Goal: Navigation & Orientation: Find specific page/section

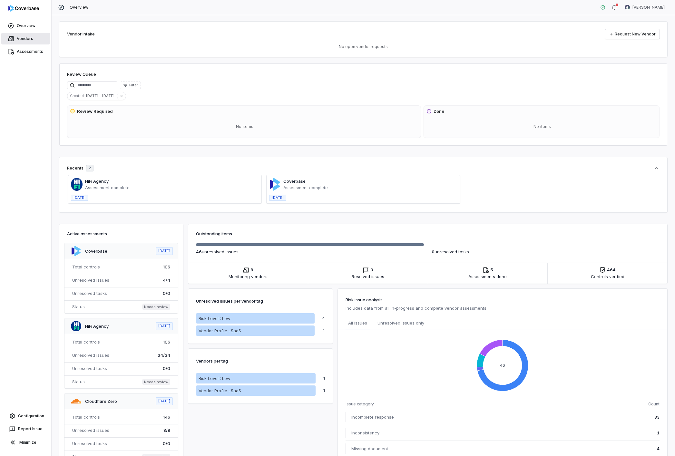
click at [21, 38] on link "Vendors" at bounding box center [25, 39] width 49 height 12
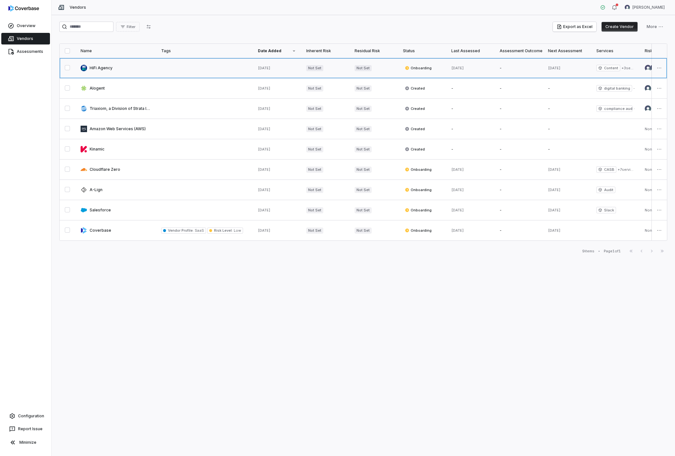
click at [110, 69] on link at bounding box center [115, 68] width 81 height 20
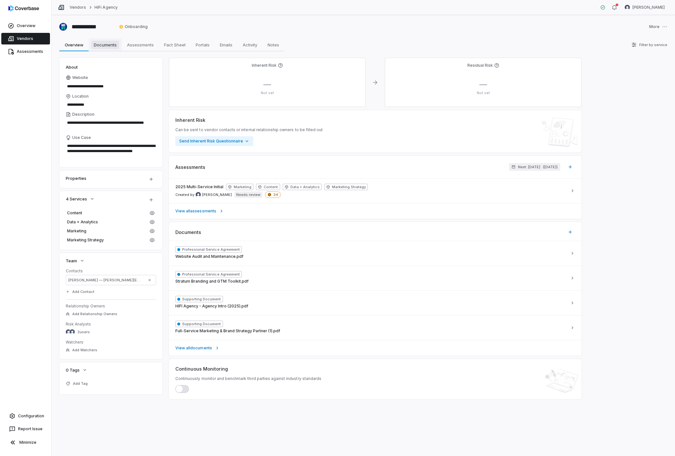
click at [104, 46] on span "Documents" at bounding box center [105, 45] width 28 height 8
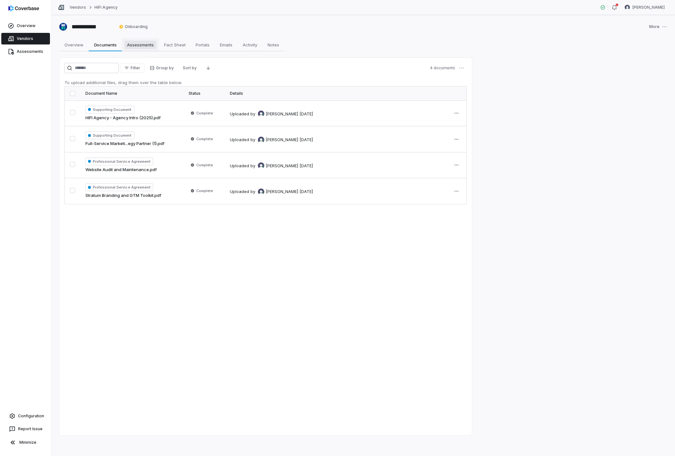
click at [146, 49] on span "Assessments" at bounding box center [140, 45] width 32 height 8
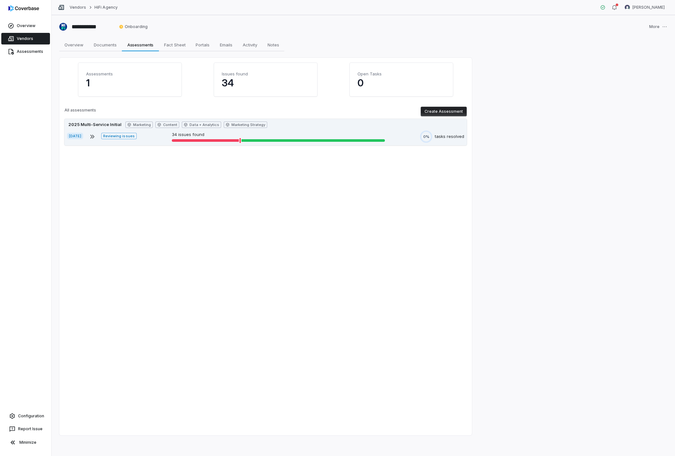
click at [102, 124] on div "2025 Multi-Service Initial" at bounding box center [95, 125] width 56 height 6
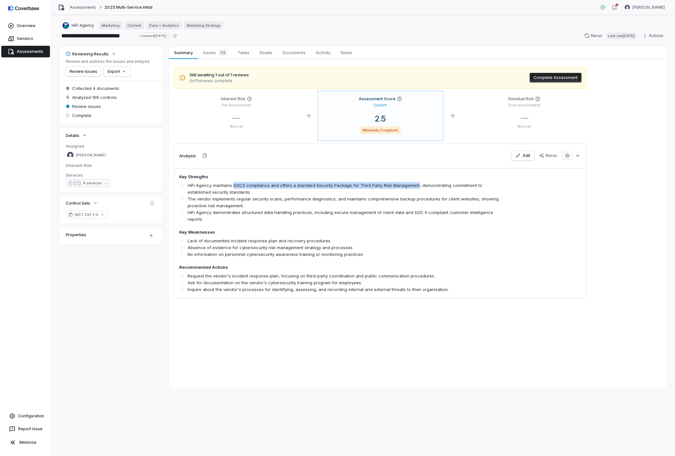
drag, startPoint x: 232, startPoint y: 185, endPoint x: 412, endPoint y: 186, distance: 179.6
click at [412, 185] on li "HiFi Agency maintains SOC2 compliance and offers a standard Security Package fo…" at bounding box center [343, 189] width 315 height 14
copy li "SOC2 compliance and offers a standard Security Package for Third Party Risk Man…"
click at [211, 52] on span "Issues 34" at bounding box center [215, 52] width 29 height 9
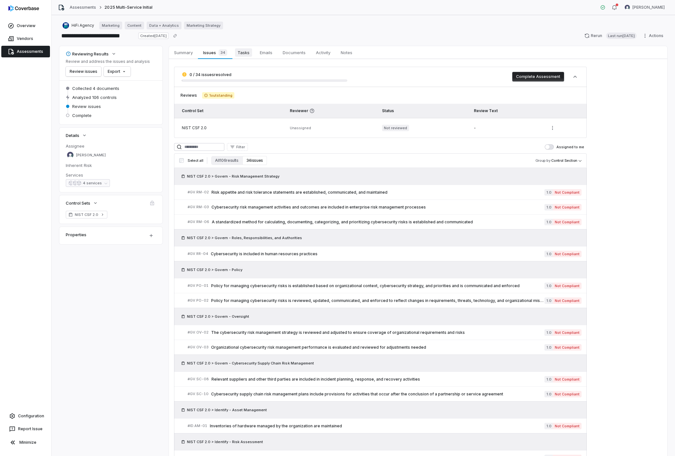
click at [242, 54] on span "Tasks" at bounding box center [243, 52] width 17 height 8
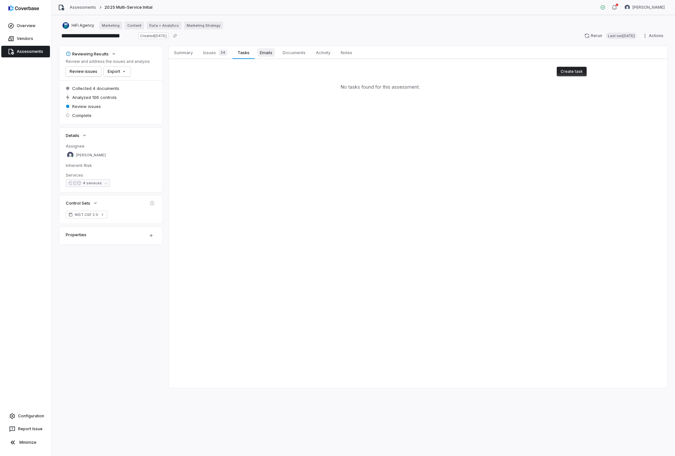
click at [264, 54] on span "Emails" at bounding box center [266, 52] width 18 height 8
click at [297, 55] on span "Documents" at bounding box center [294, 52] width 28 height 8
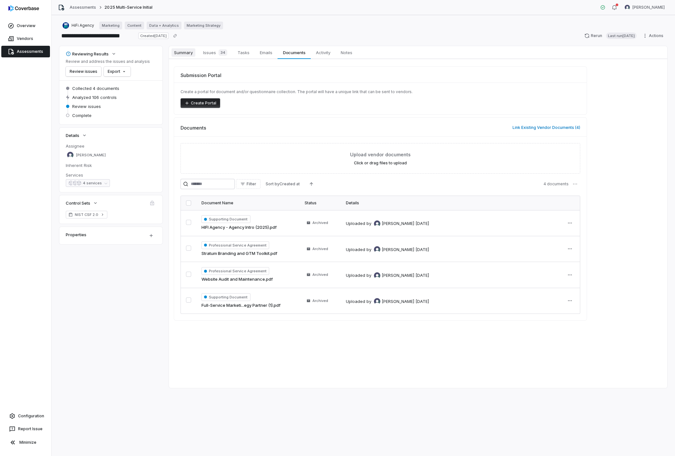
click at [189, 55] on span "Summary" at bounding box center [183, 52] width 24 height 8
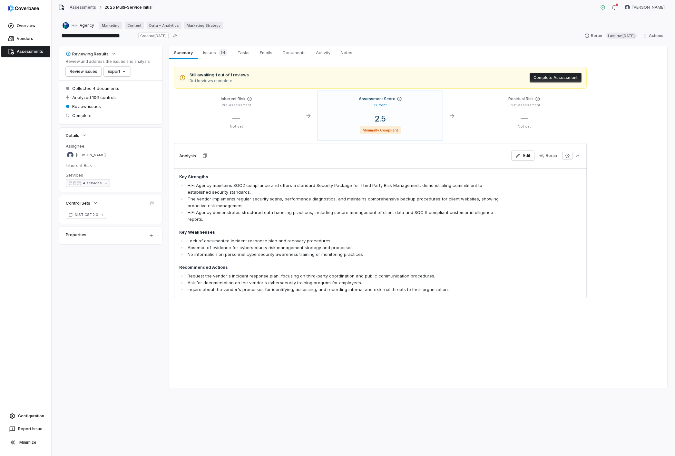
click at [89, 6] on link "Assessments" at bounding box center [83, 7] width 26 height 5
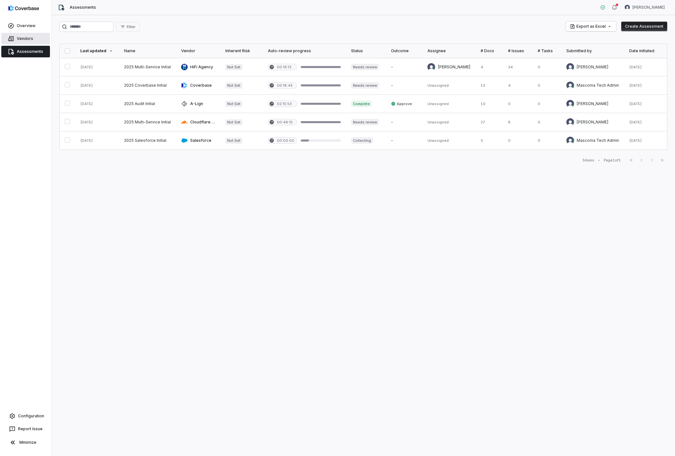
click at [23, 38] on link "Vendors" at bounding box center [25, 39] width 49 height 12
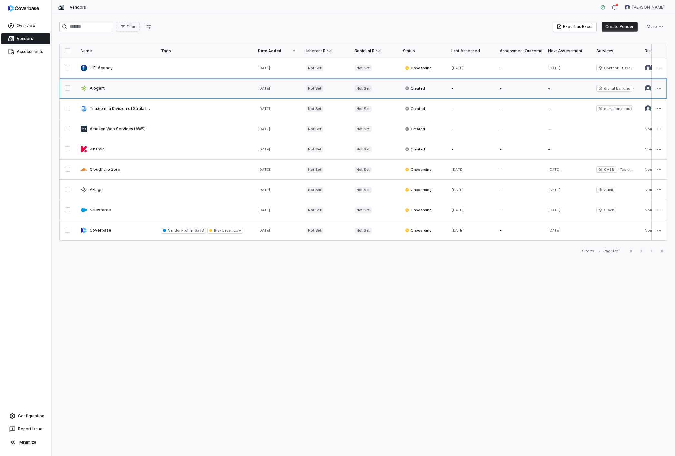
click at [92, 88] on link at bounding box center [115, 88] width 81 height 20
type textarea "*"
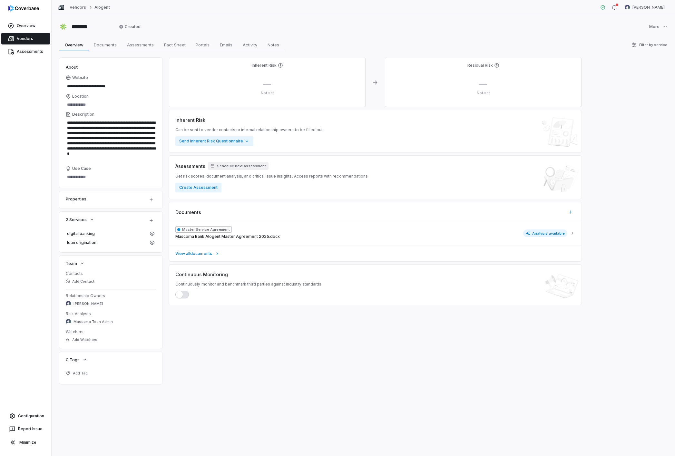
click at [26, 36] on link "Vendors" at bounding box center [25, 39] width 49 height 12
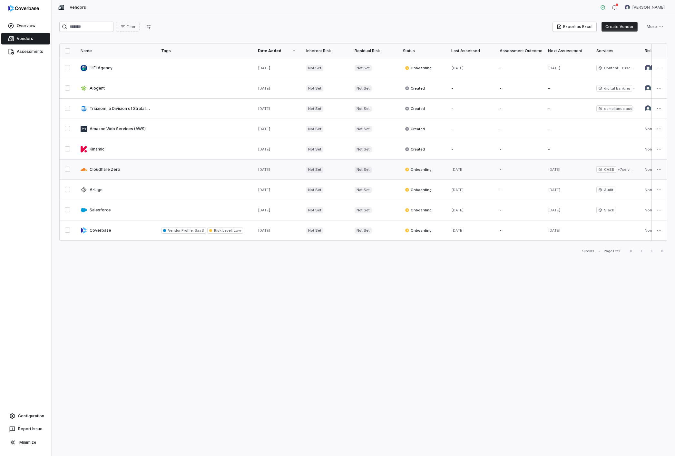
scroll to position [0, 1]
click at [18, 24] on link "Overview" at bounding box center [25, 26] width 49 height 12
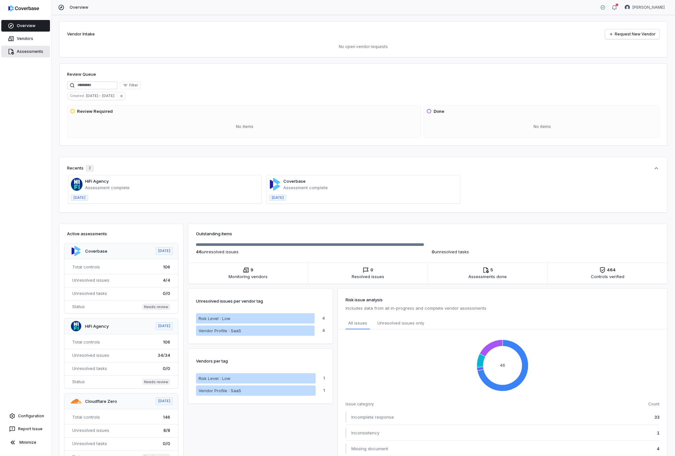
click at [27, 53] on link "Assessments" at bounding box center [25, 52] width 49 height 12
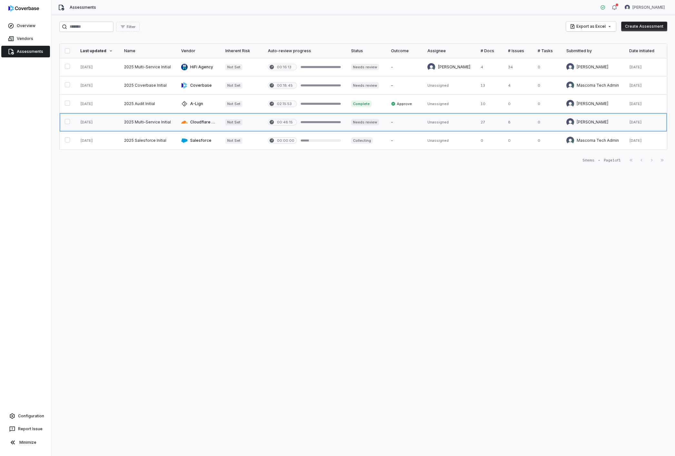
click at [384, 122] on link at bounding box center [366, 122] width 40 height 18
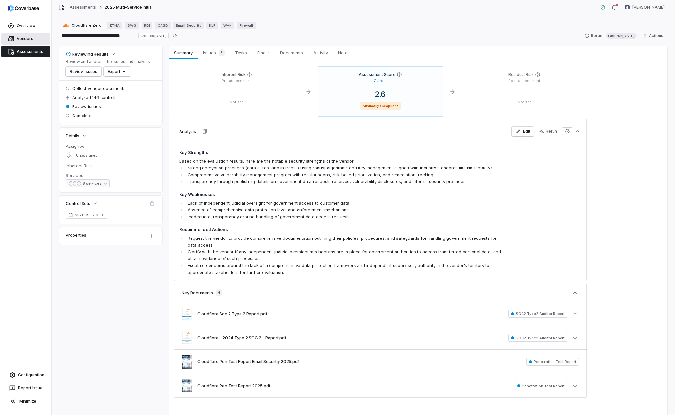
click at [29, 39] on link "Vendors" at bounding box center [25, 39] width 49 height 12
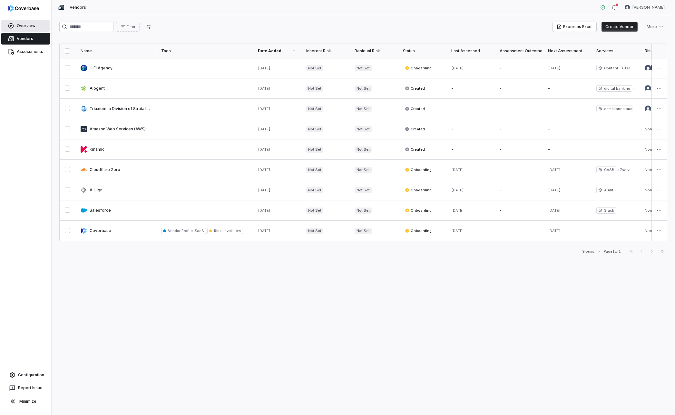
click at [30, 28] on link "Overview" at bounding box center [25, 26] width 49 height 12
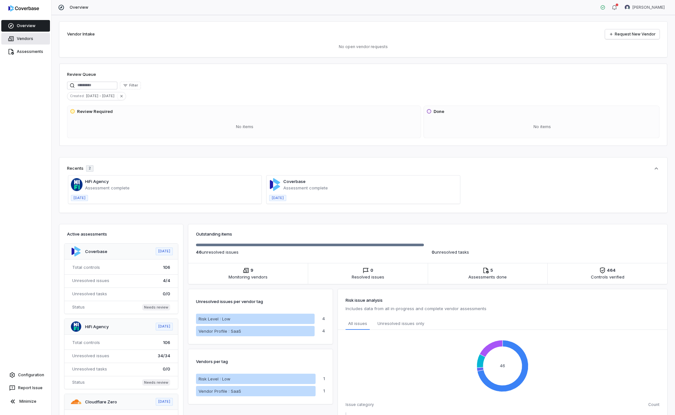
click at [26, 39] on link "Vendors" at bounding box center [25, 39] width 49 height 12
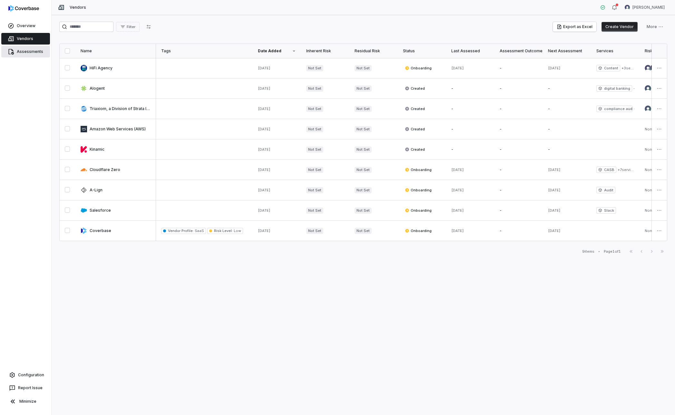
click at [27, 46] on link "Assessments" at bounding box center [25, 52] width 49 height 12
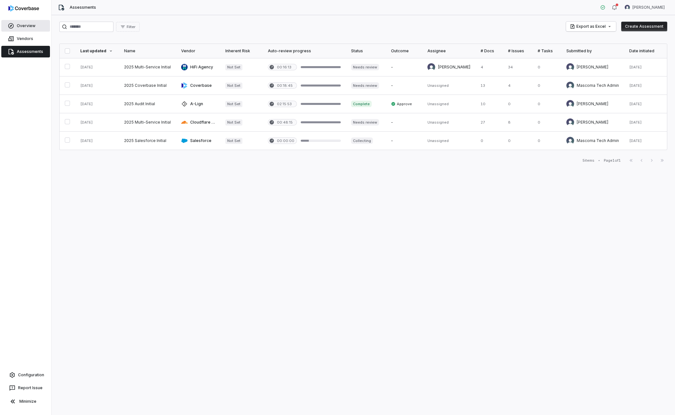
click at [32, 27] on link "Overview" at bounding box center [25, 26] width 49 height 12
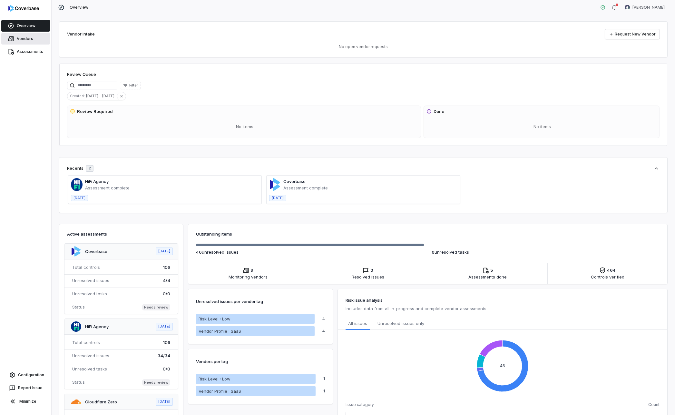
click at [26, 38] on link "Vendors" at bounding box center [25, 39] width 49 height 12
